Goal: Find specific page/section: Find specific page/section

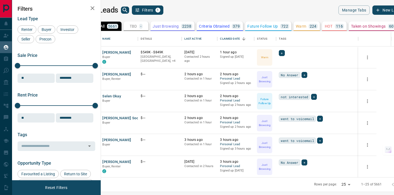
scroll to position [146, 291]
click at [128, 11] on icon "search button" at bounding box center [125, 10] width 7 height 7
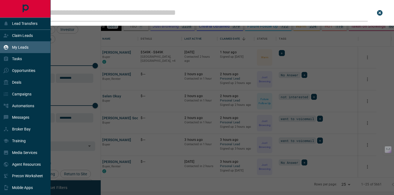
click at [30, 10] on icon "Main Page" at bounding box center [25, 8] width 12 height 12
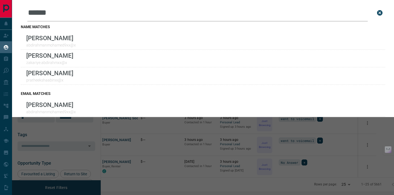
scroll to position [146, 291]
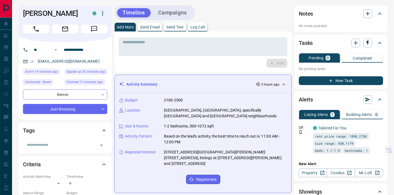
scroll to position [269, 0]
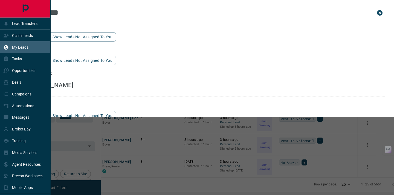
scroll to position [146, 291]
click at [28, 8] on icon "Main Page" at bounding box center [25, 9] width 6 height 8
